Goal: Communication & Community: Share content

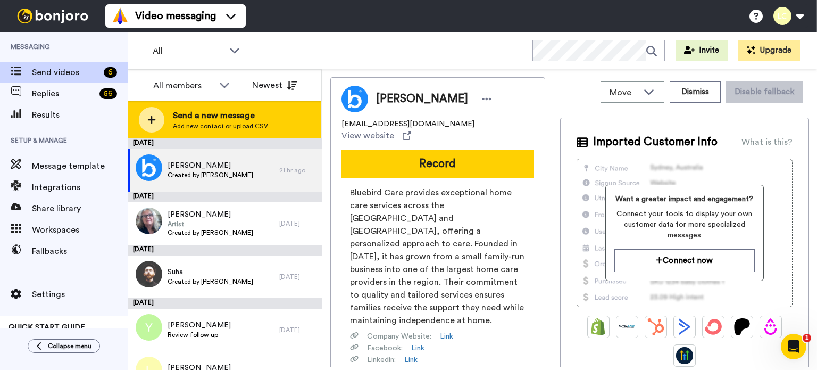
click at [255, 112] on span "Send a new message" at bounding box center [220, 115] width 95 height 13
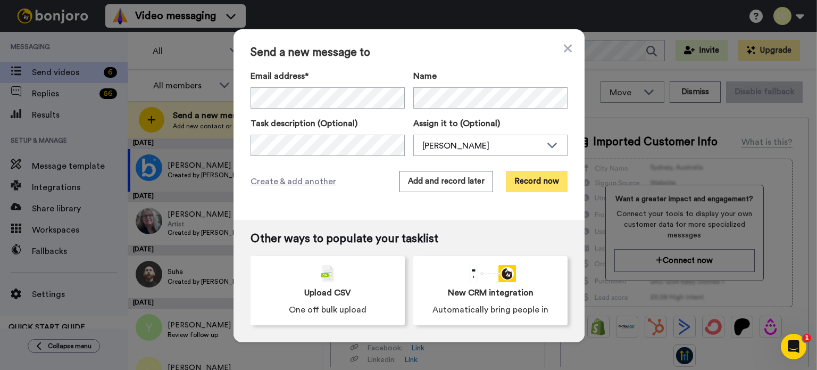
click at [511, 179] on button "Record now" at bounding box center [537, 181] width 62 height 21
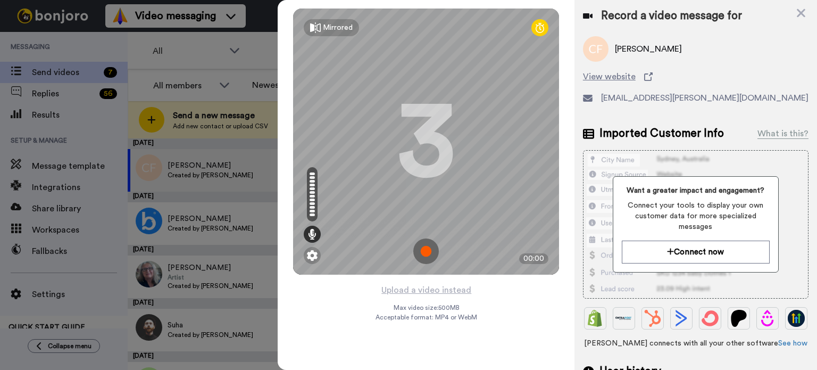
click at [423, 244] on img at bounding box center [426, 251] width 26 height 26
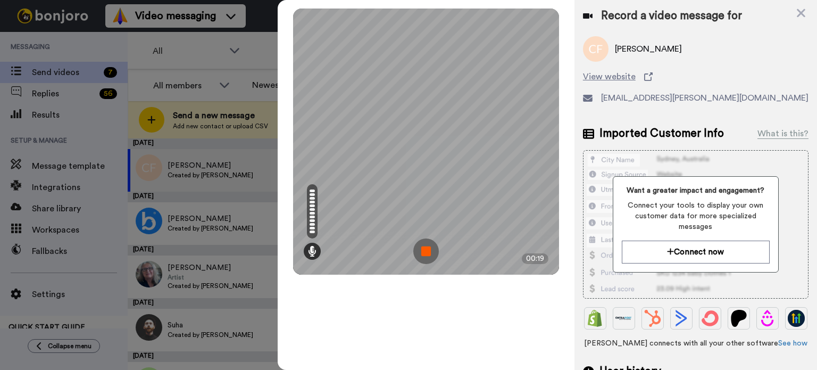
click at [426, 246] on img at bounding box center [426, 251] width 26 height 26
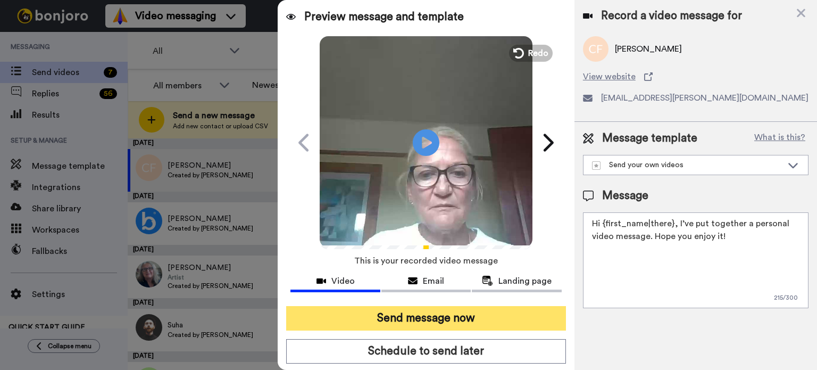
click at [451, 321] on button "Send message now" at bounding box center [426, 318] width 280 height 24
